Goal: Task Accomplishment & Management: Manage account settings

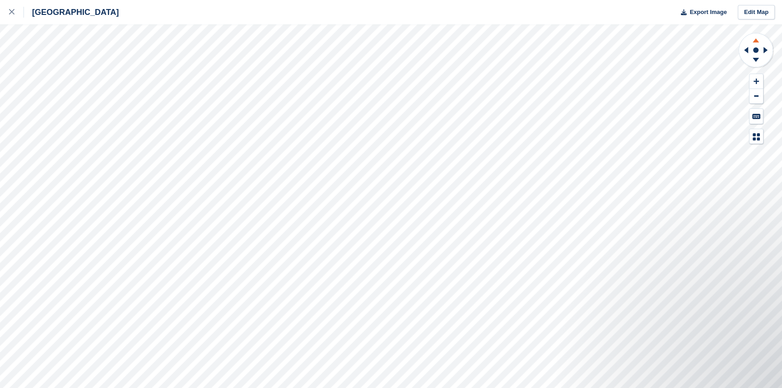
click at [754, 43] on icon at bounding box center [755, 38] width 23 height 11
click at [755, 57] on icon at bounding box center [755, 61] width 23 height 11
click at [13, 11] on icon at bounding box center [11, 11] width 5 height 5
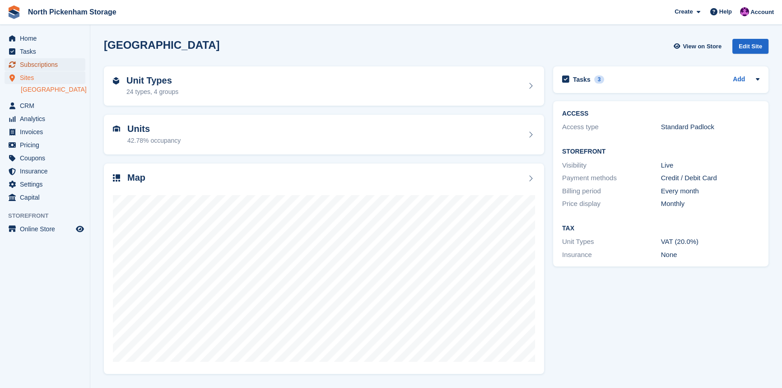
click at [33, 60] on span "Subscriptions" at bounding box center [47, 64] width 54 height 13
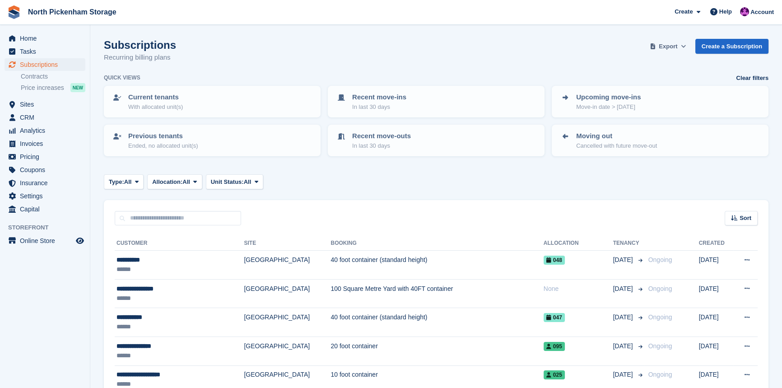
click at [677, 44] on span "Export" at bounding box center [668, 46] width 19 height 9
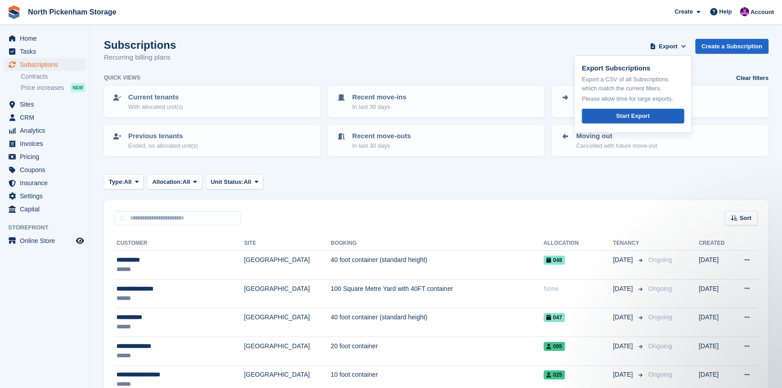
click at [638, 116] on div "Start Export" at bounding box center [632, 116] width 33 height 9
click at [28, 35] on span "Home" at bounding box center [47, 38] width 54 height 13
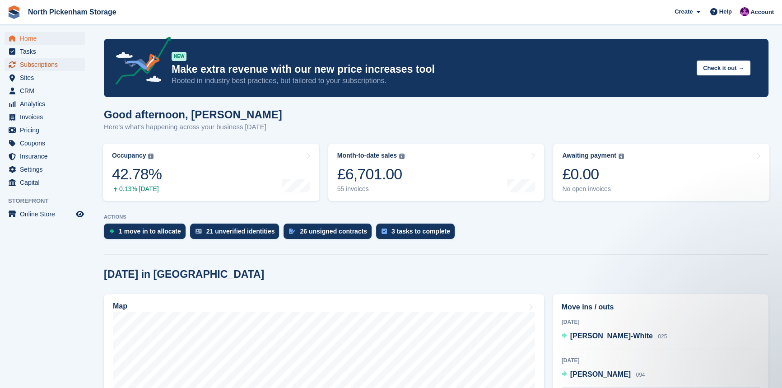
click at [23, 59] on span "Subscriptions" at bounding box center [47, 64] width 54 height 13
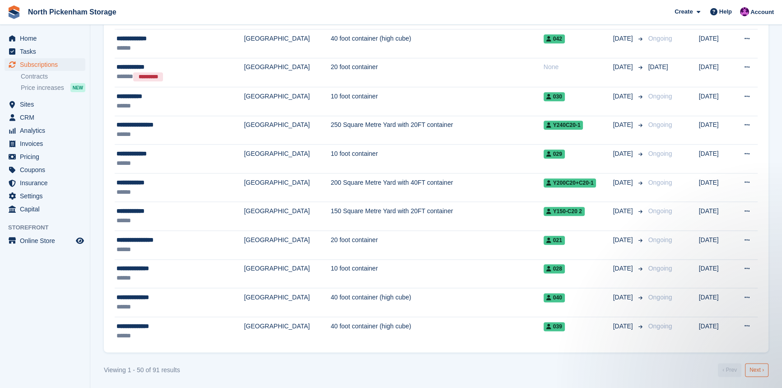
click at [754, 369] on link "Next ›" at bounding box center [756, 370] width 23 height 14
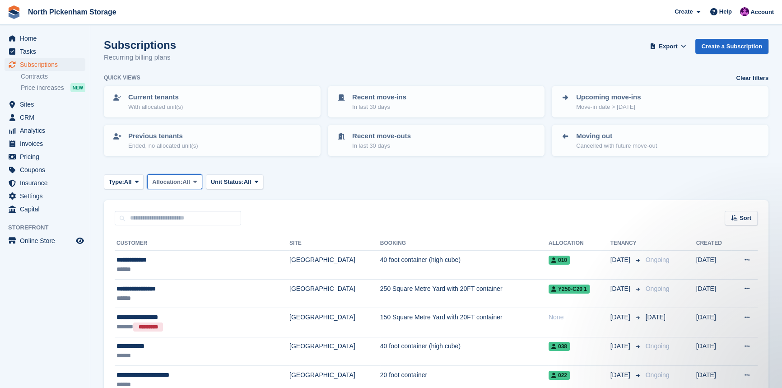
click at [175, 180] on span "Allocation:" at bounding box center [167, 181] width 30 height 9
click at [234, 180] on span "Unit Status:" at bounding box center [227, 181] width 33 height 9
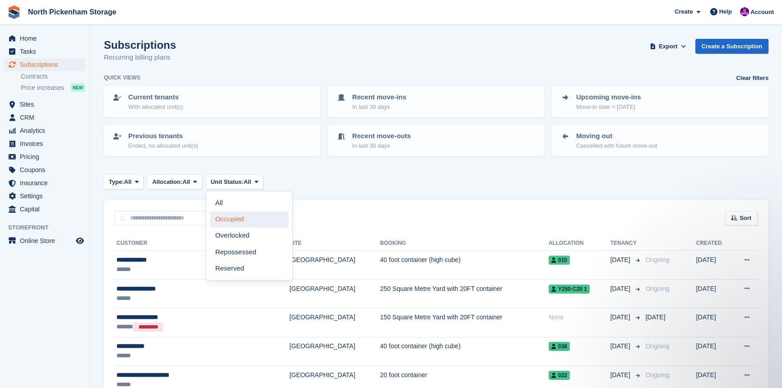
click at [233, 217] on link "Occupied" at bounding box center [249, 219] width 79 height 16
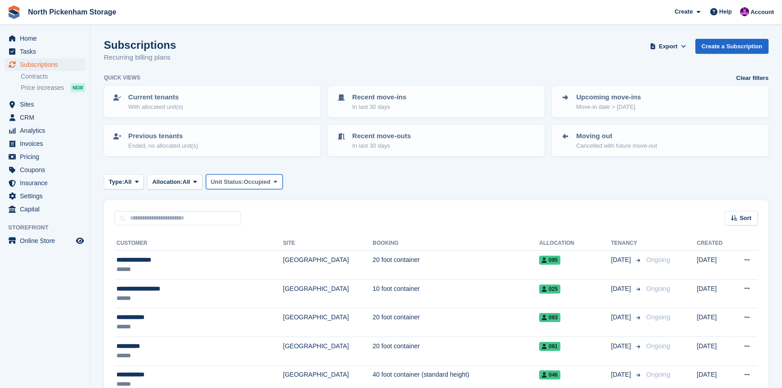
click at [233, 181] on span "Unit Status:" at bounding box center [227, 181] width 33 height 9
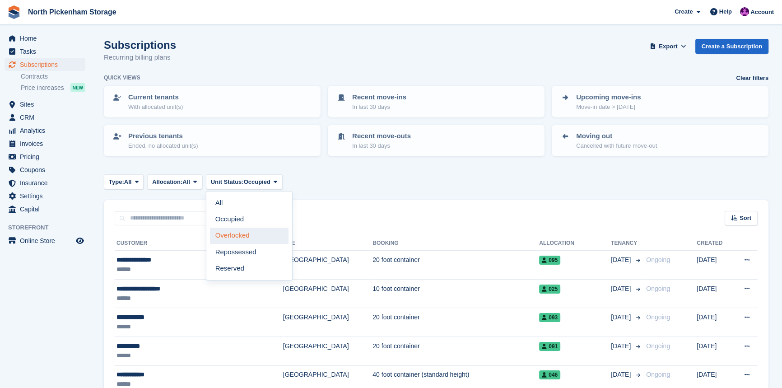
click at [236, 235] on link "Overlocked" at bounding box center [249, 236] width 79 height 16
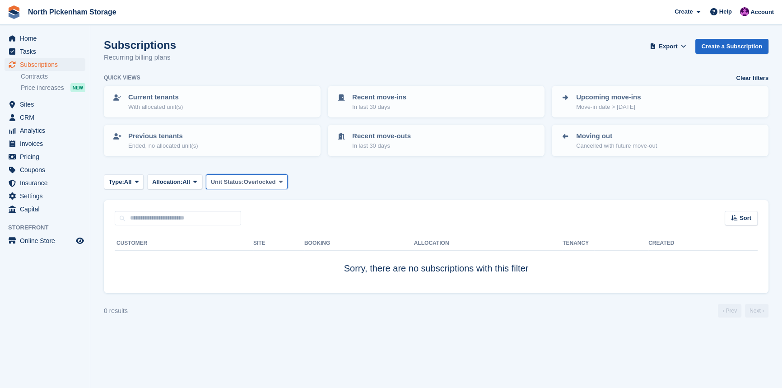
click at [248, 177] on span "Overlocked" at bounding box center [260, 181] width 32 height 9
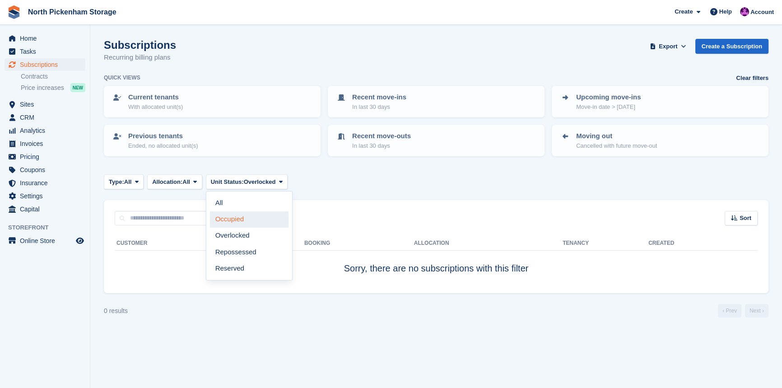
click at [242, 221] on link "Occupied" at bounding box center [249, 219] width 79 height 16
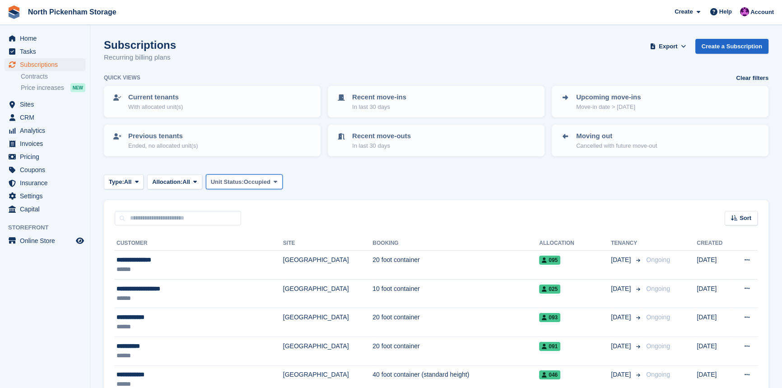
click at [239, 182] on span "Unit Status:" at bounding box center [227, 181] width 33 height 9
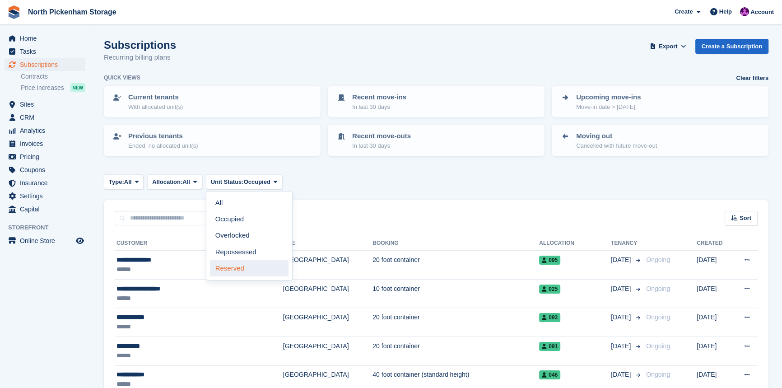
click at [237, 266] on link "Reserved" at bounding box center [249, 268] width 79 height 16
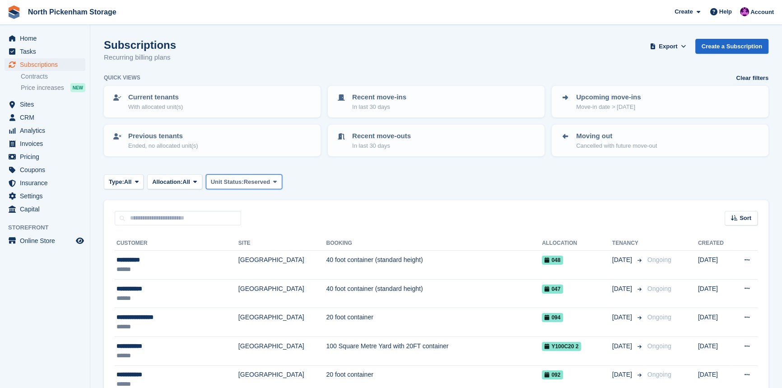
click at [250, 181] on span "Reserved" at bounding box center [257, 181] width 27 height 9
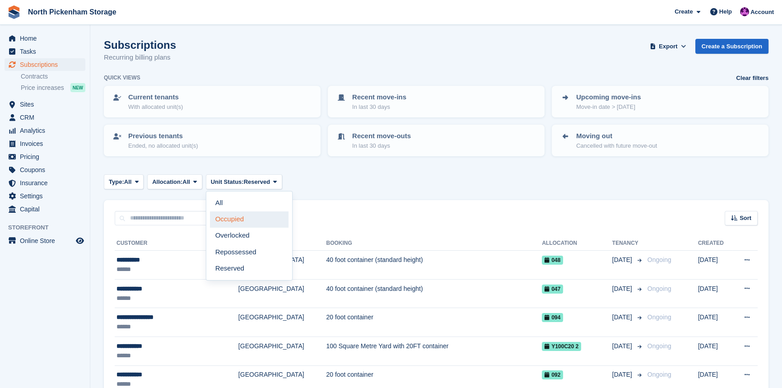
click at [238, 214] on link "Occupied" at bounding box center [249, 219] width 79 height 16
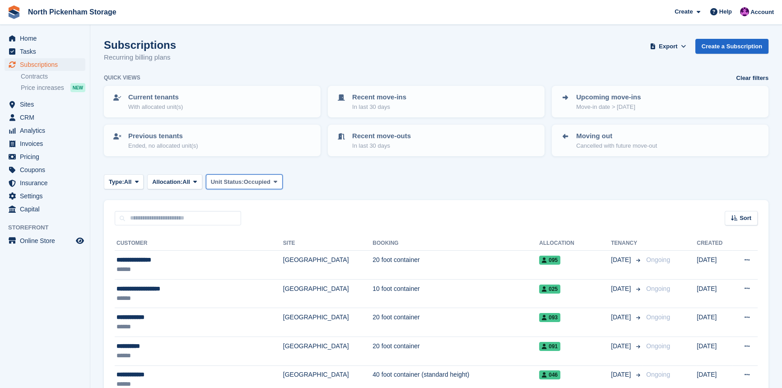
click at [236, 180] on span "Unit Status:" at bounding box center [227, 181] width 33 height 9
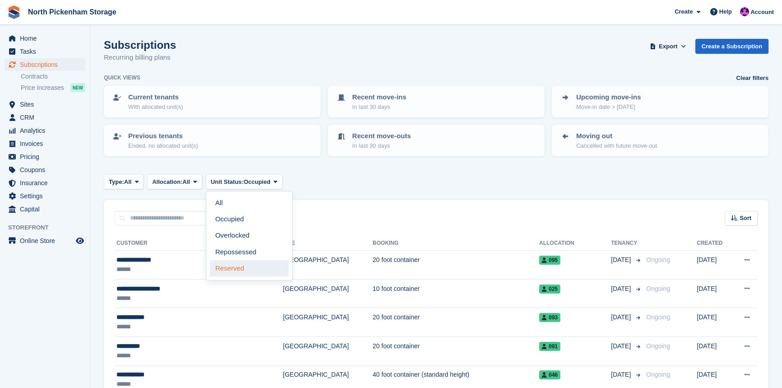
click at [241, 265] on link "Reserved" at bounding box center [249, 268] width 79 height 16
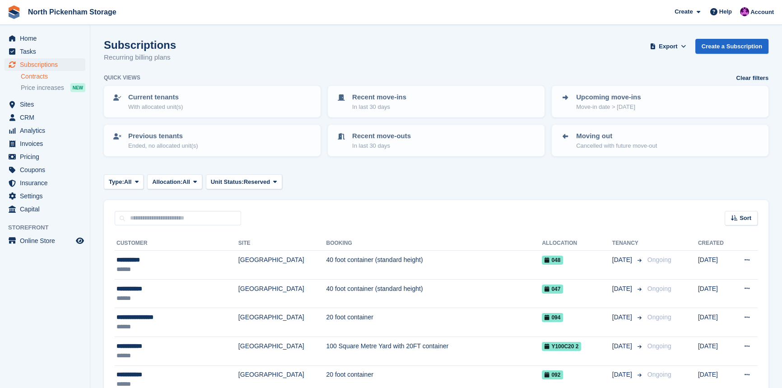
click at [29, 77] on link "Contracts" at bounding box center [53, 76] width 65 height 9
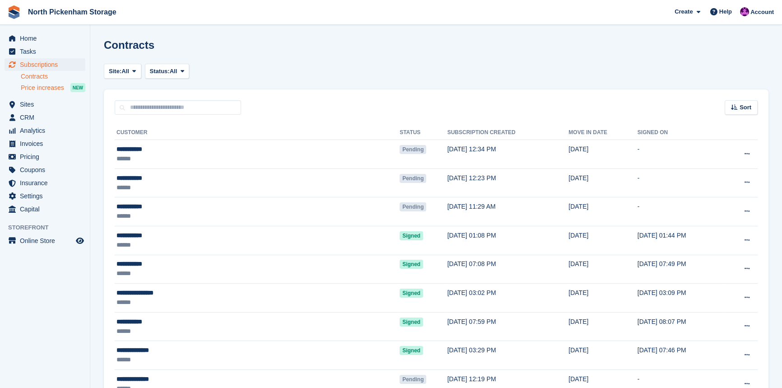
click at [35, 88] on span "Price increases" at bounding box center [42, 88] width 43 height 9
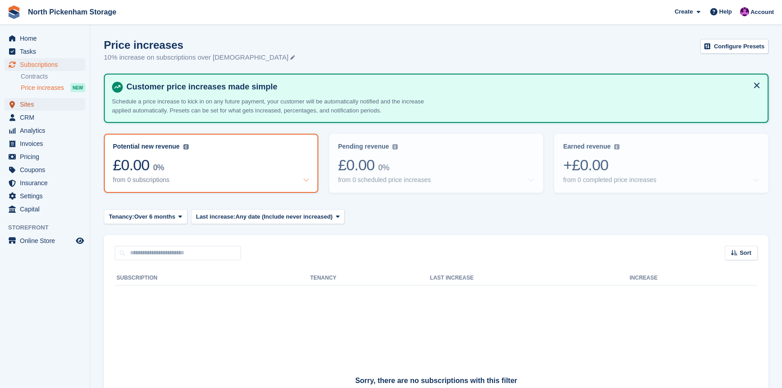
click at [32, 103] on span "Sites" at bounding box center [47, 104] width 54 height 13
